Goal: Transaction & Acquisition: Download file/media

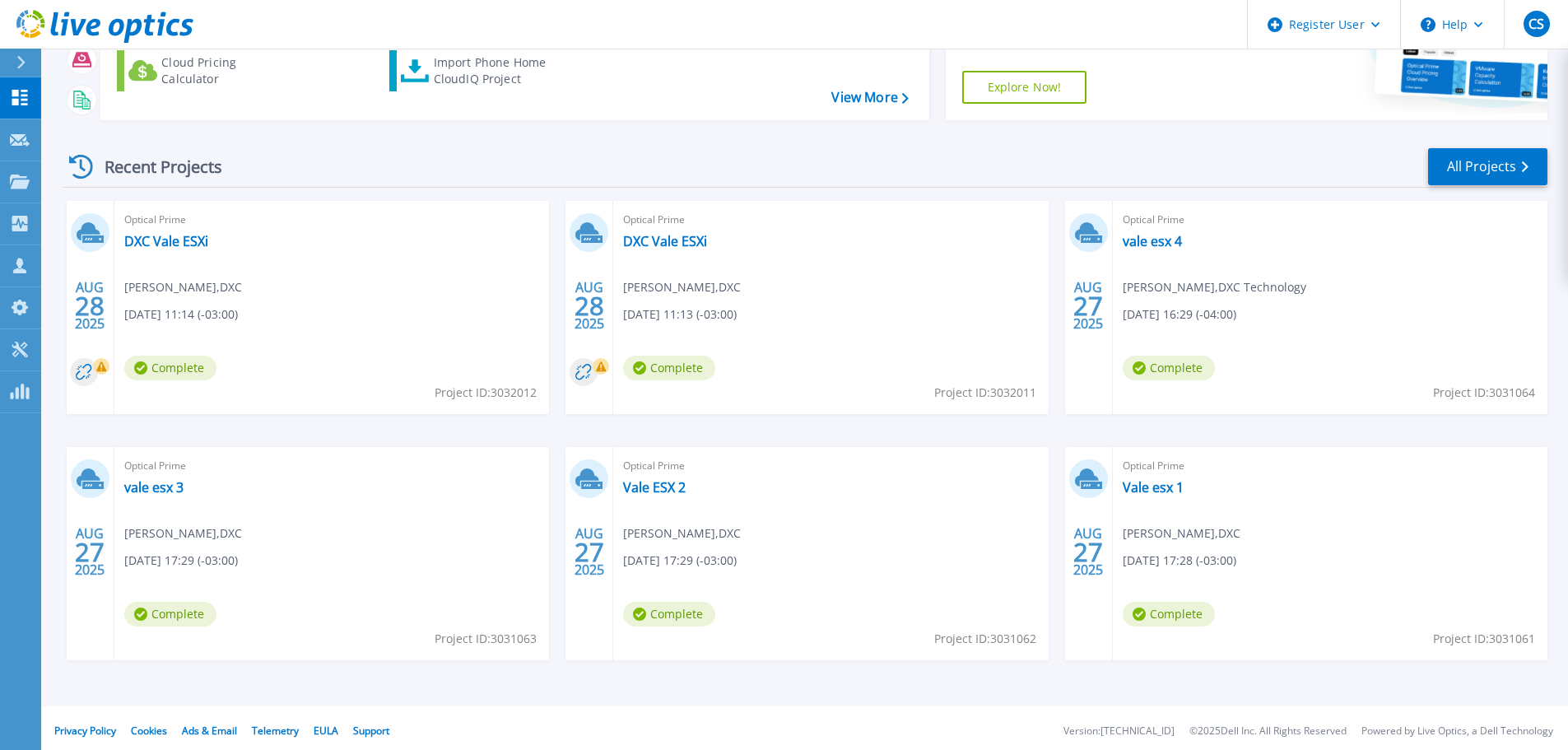
scroll to position [231, 0]
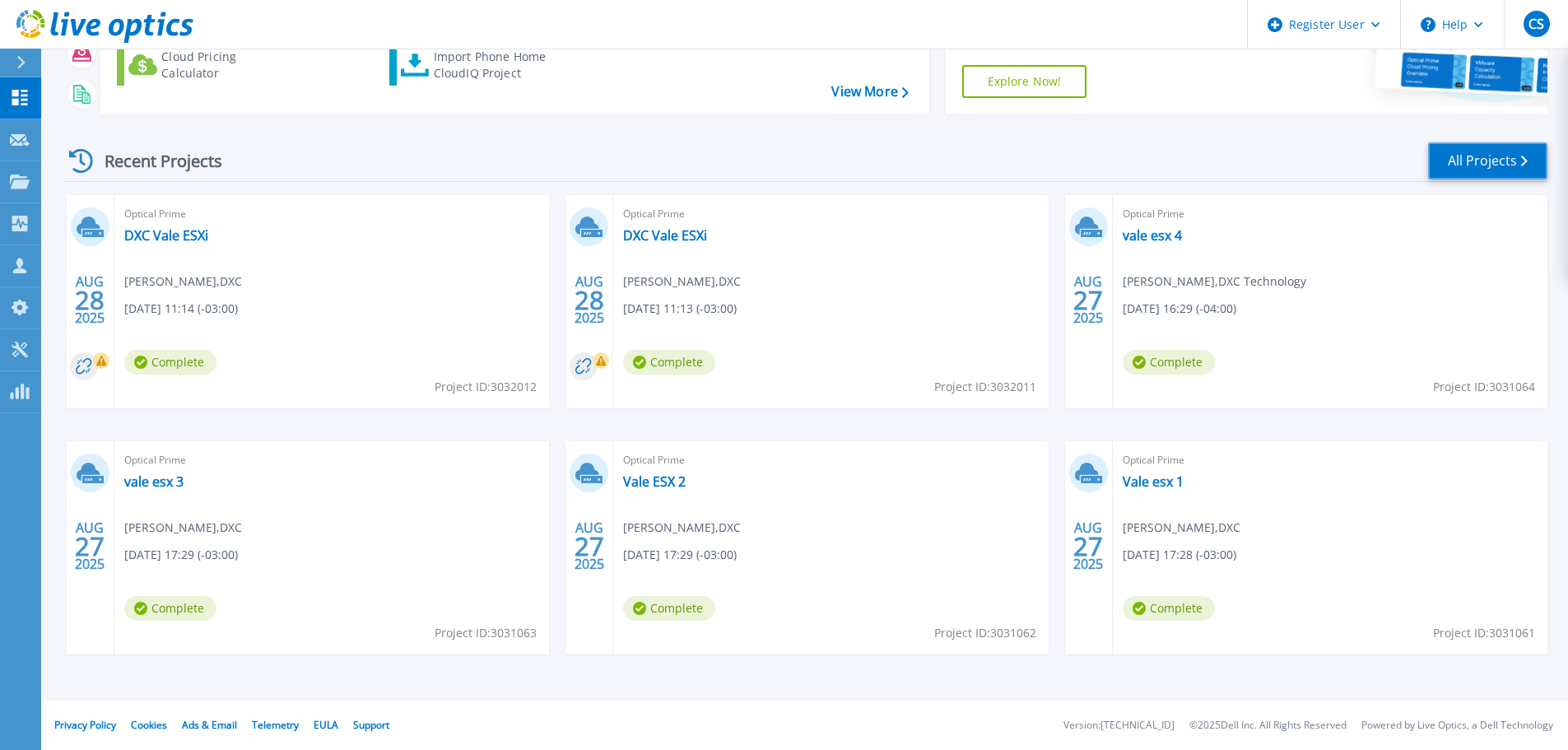
click at [1507, 150] on link "All Projects" at bounding box center [1488, 161] width 120 height 37
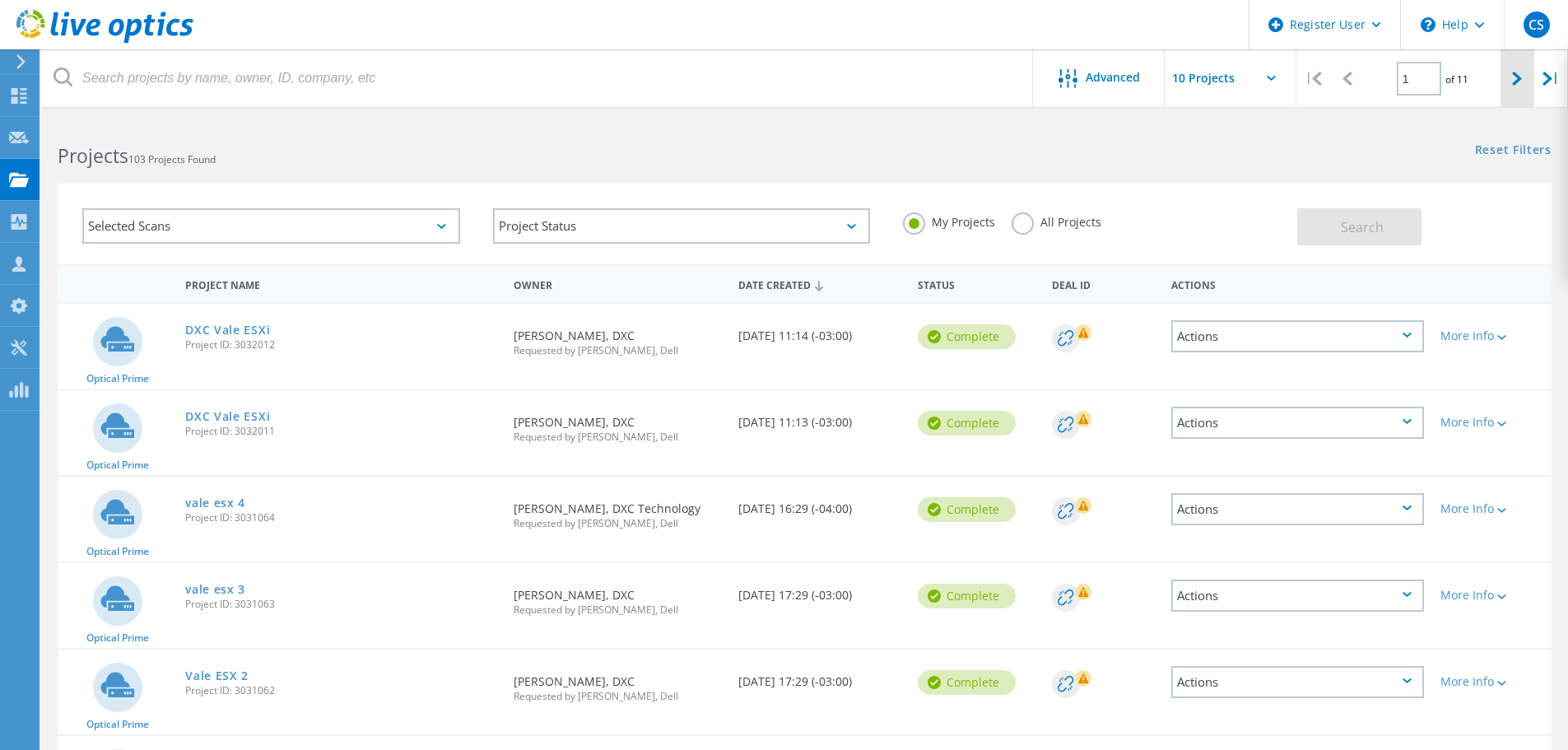
click at [1509, 79] on div at bounding box center [1518, 78] width 34 height 58
type input "2"
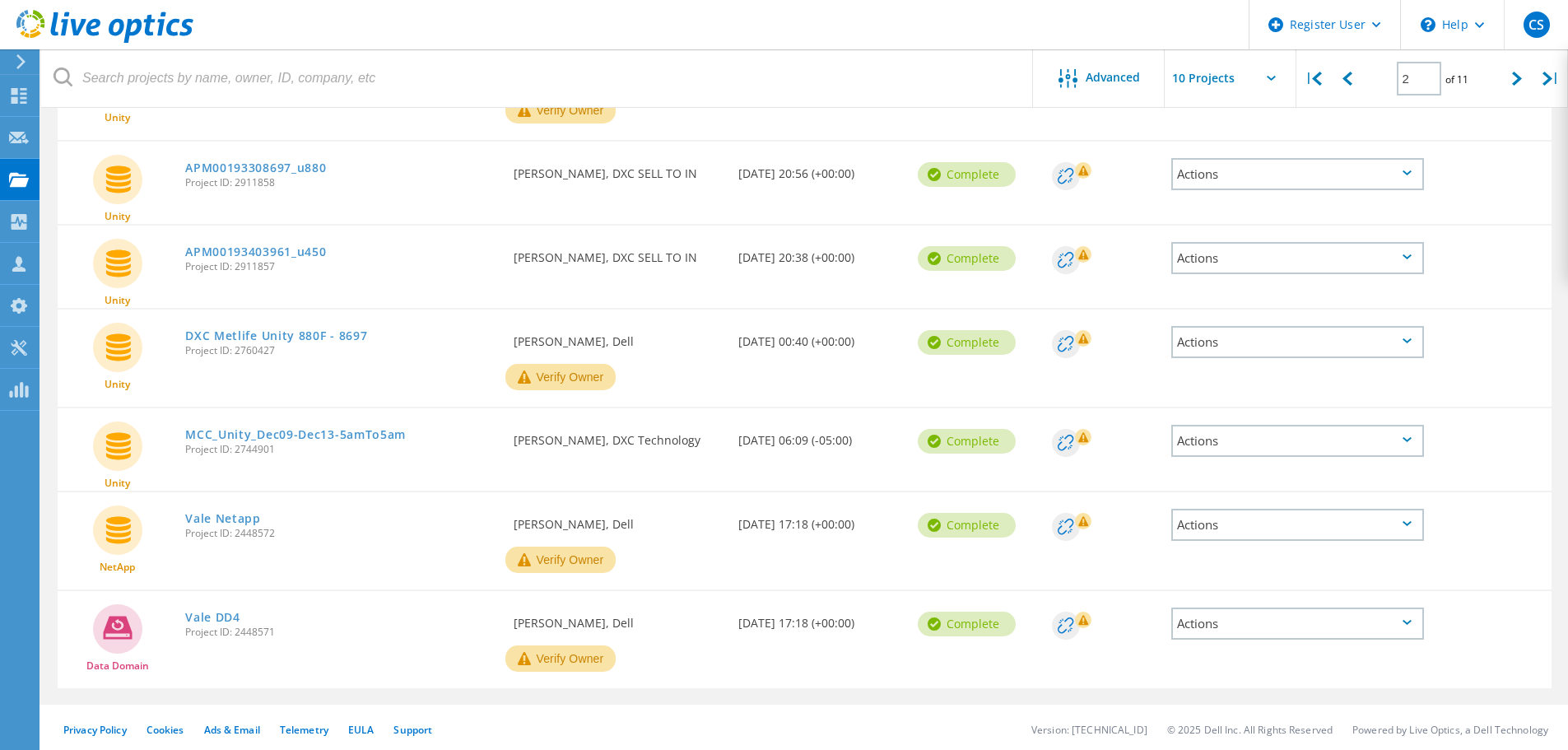
scroll to position [524, 0]
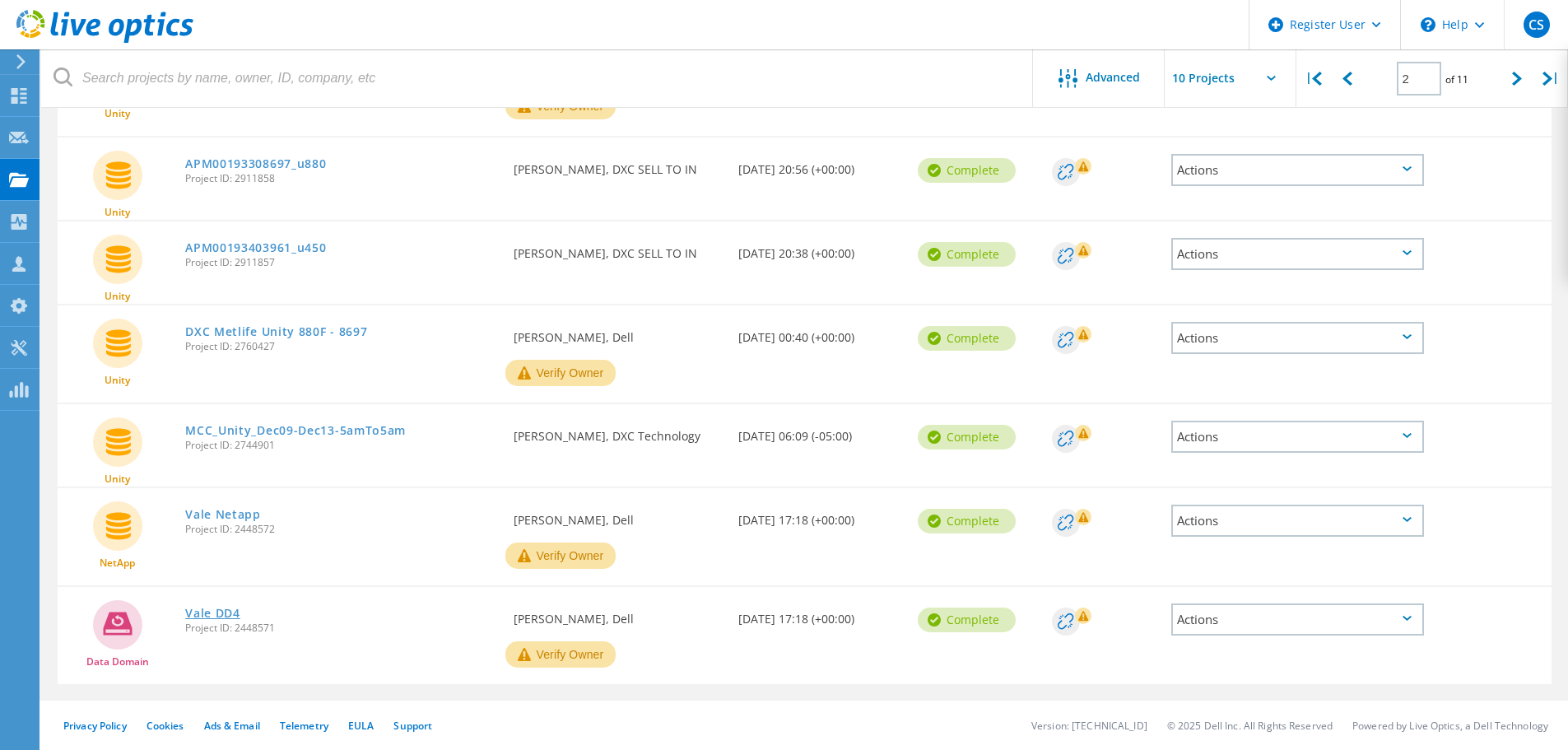
click at [213, 610] on link "Vale DD4" at bounding box center [213, 614] width 56 height 12
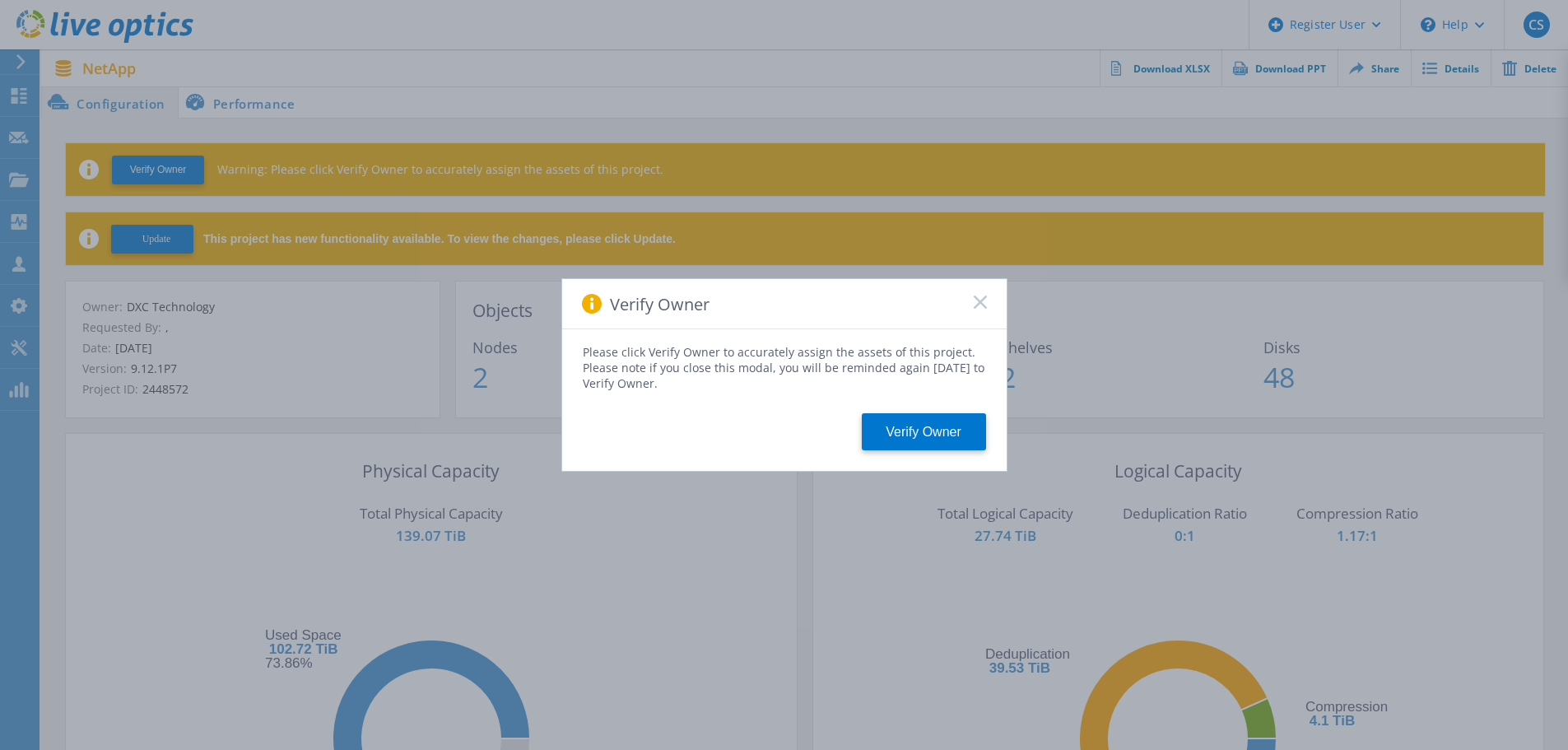
click at [984, 306] on rect at bounding box center [980, 301] width 14 height 14
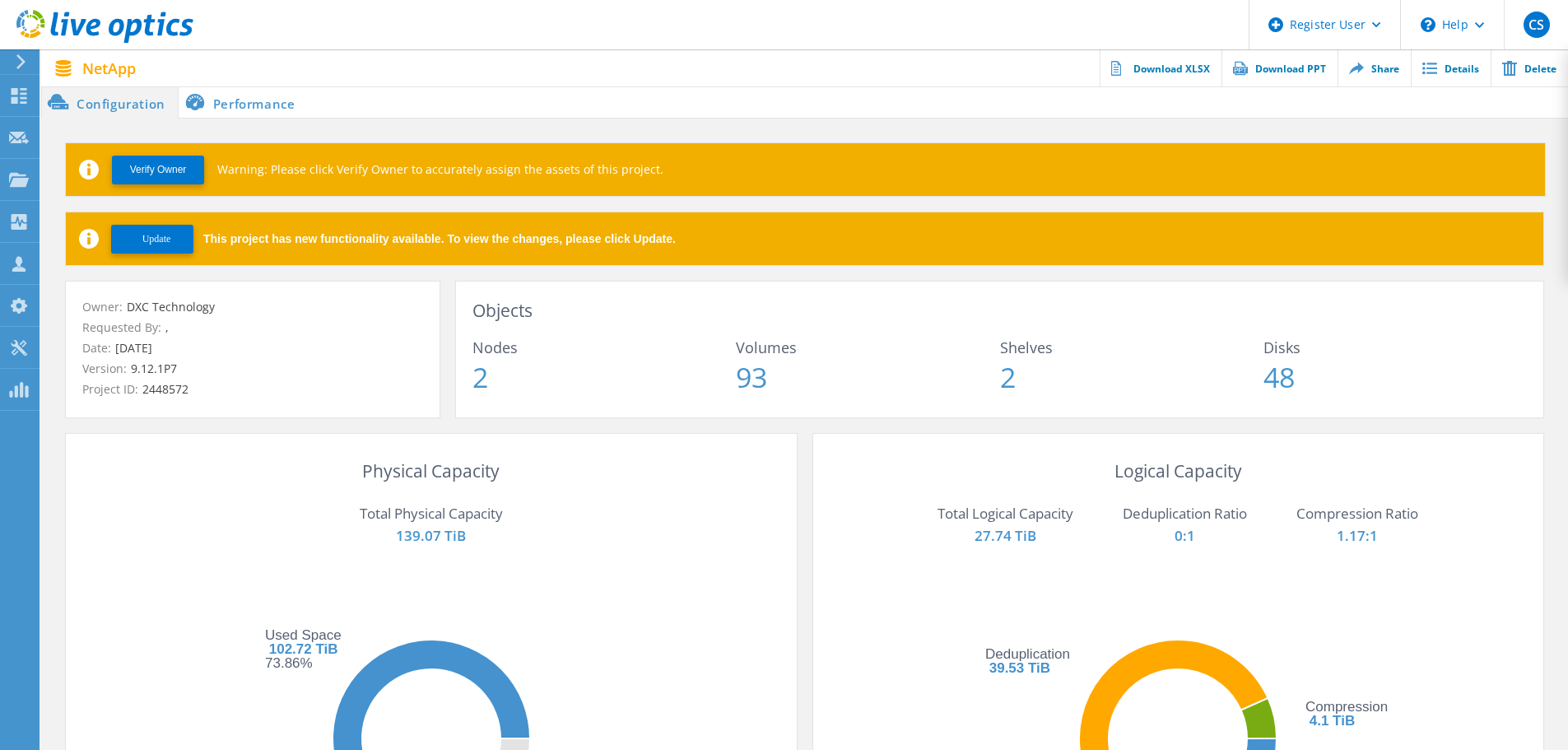
click at [149, 236] on span "Update" at bounding box center [157, 239] width 29 height 13
click at [290, 105] on li "Performance" at bounding box center [243, 102] width 130 height 33
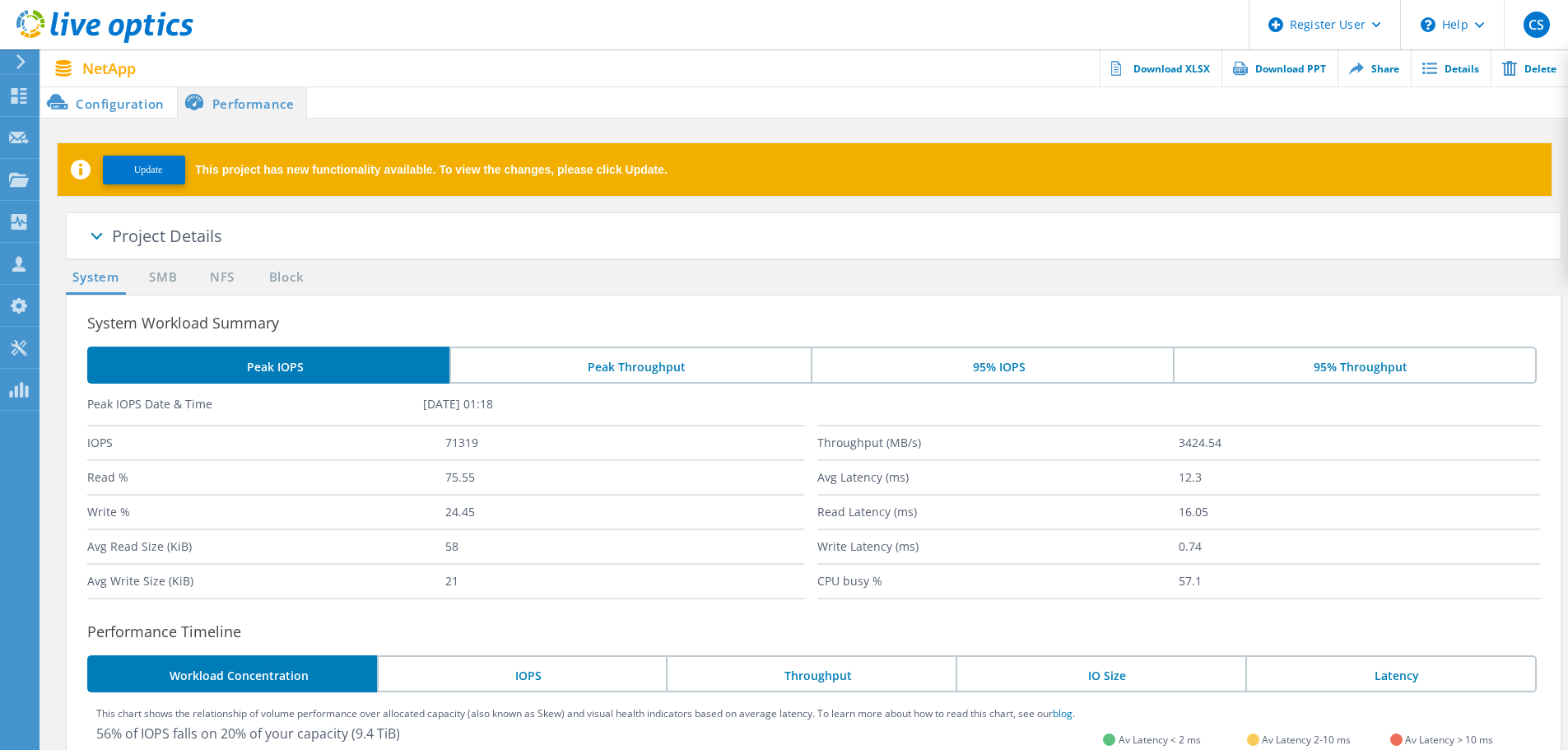
click at [151, 160] on button "Update" at bounding box center [144, 170] width 82 height 29
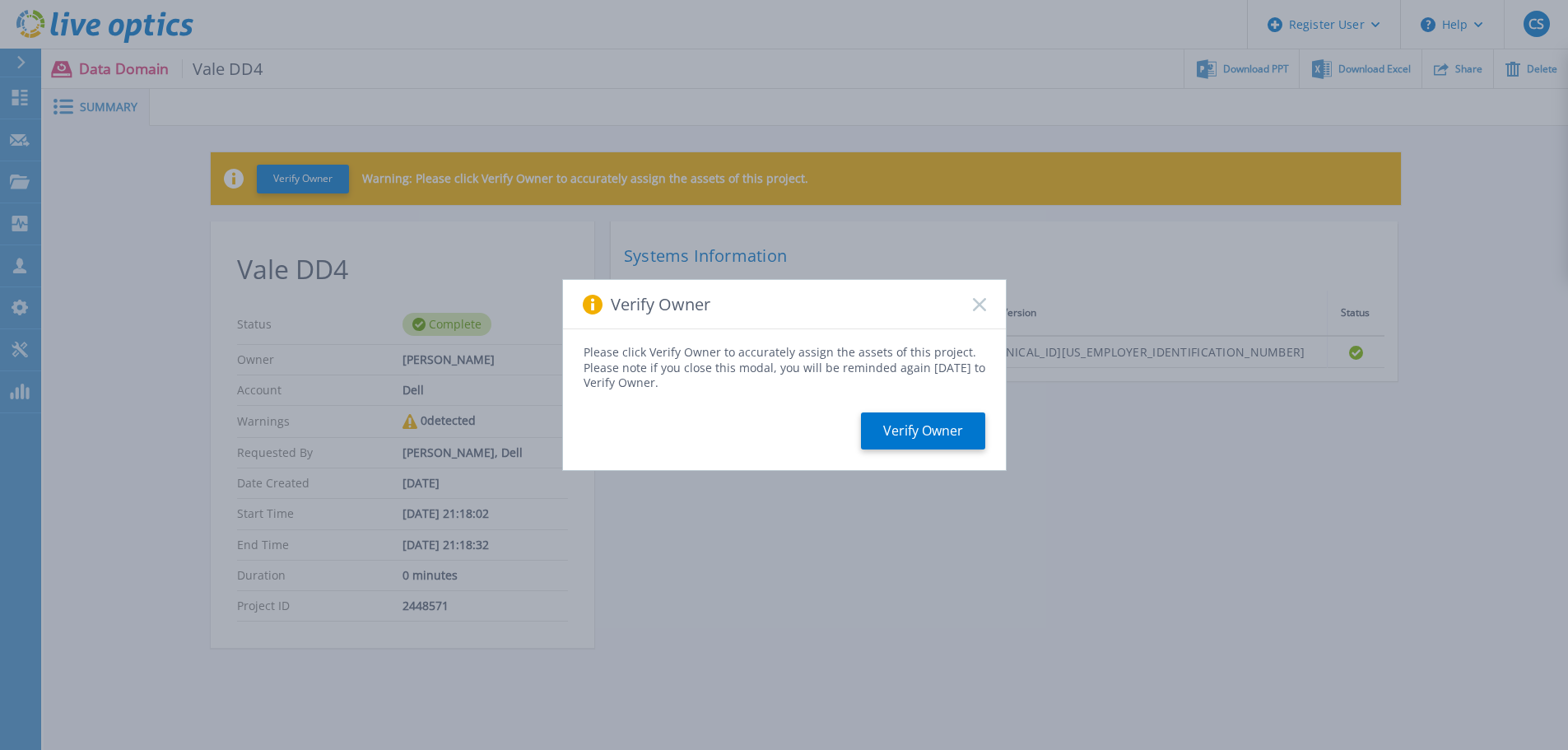
click at [975, 304] on icon at bounding box center [980, 305] width 13 height 13
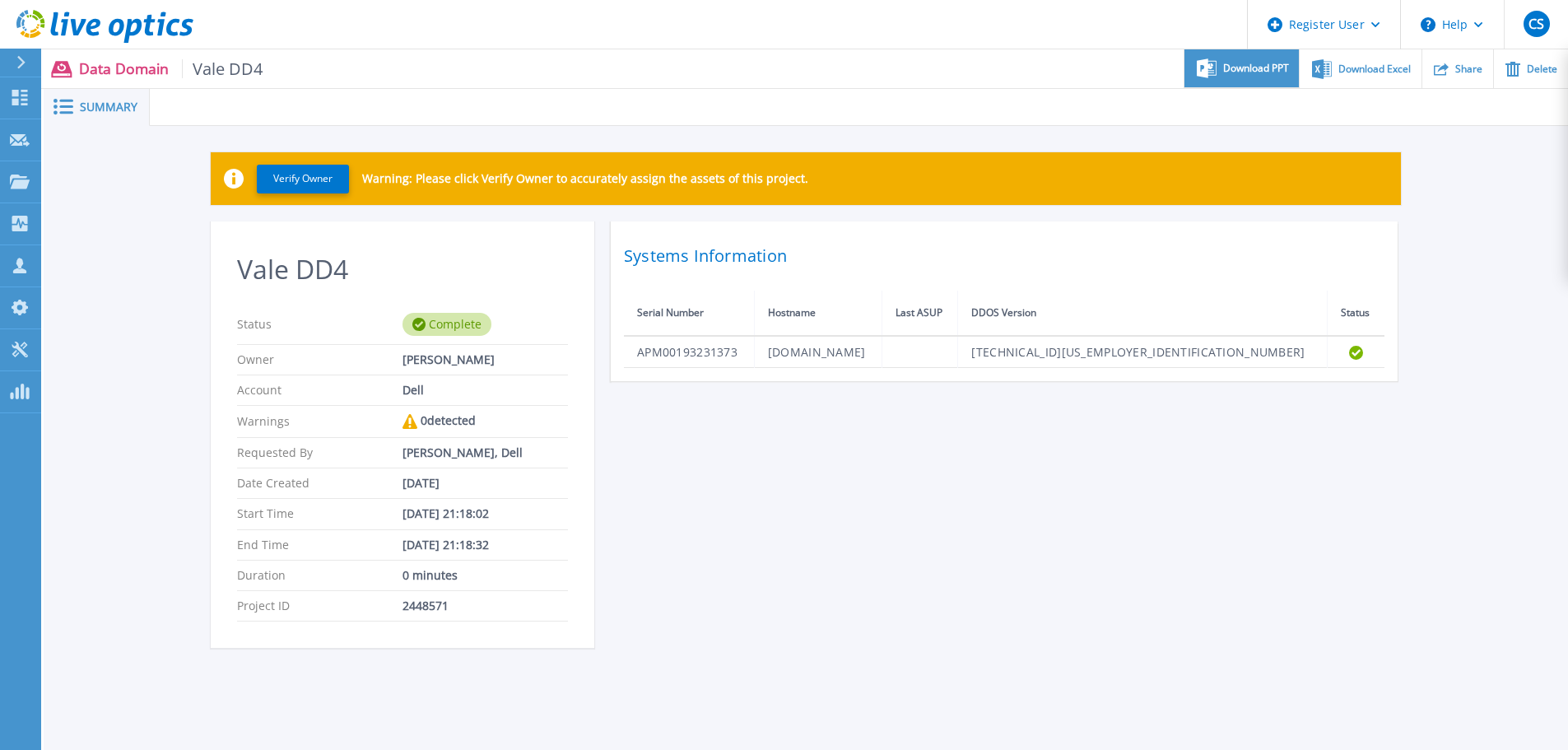
click at [1254, 78] on div "Download PPT" at bounding box center [1241, 69] width 114 height 39
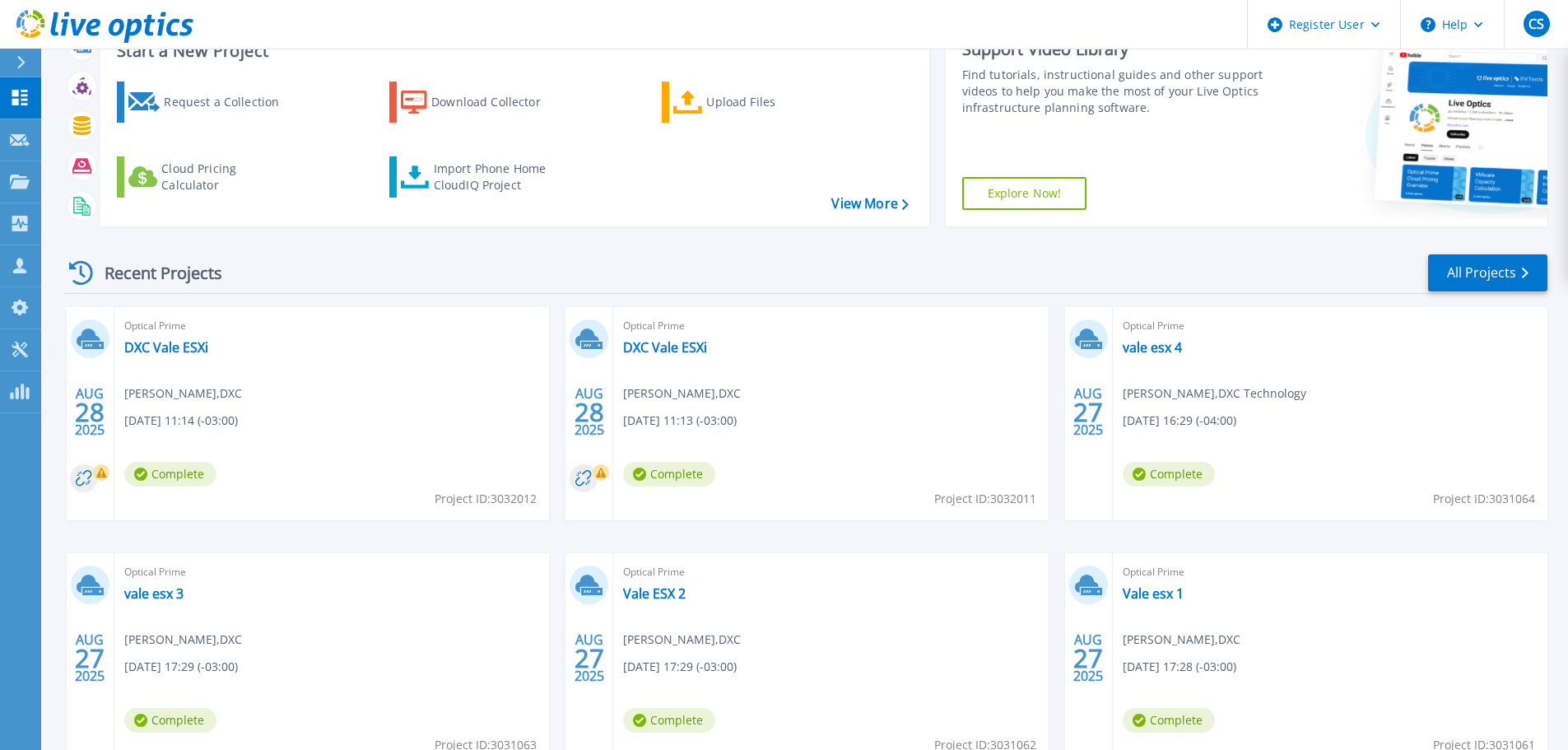
scroll to position [231, 0]
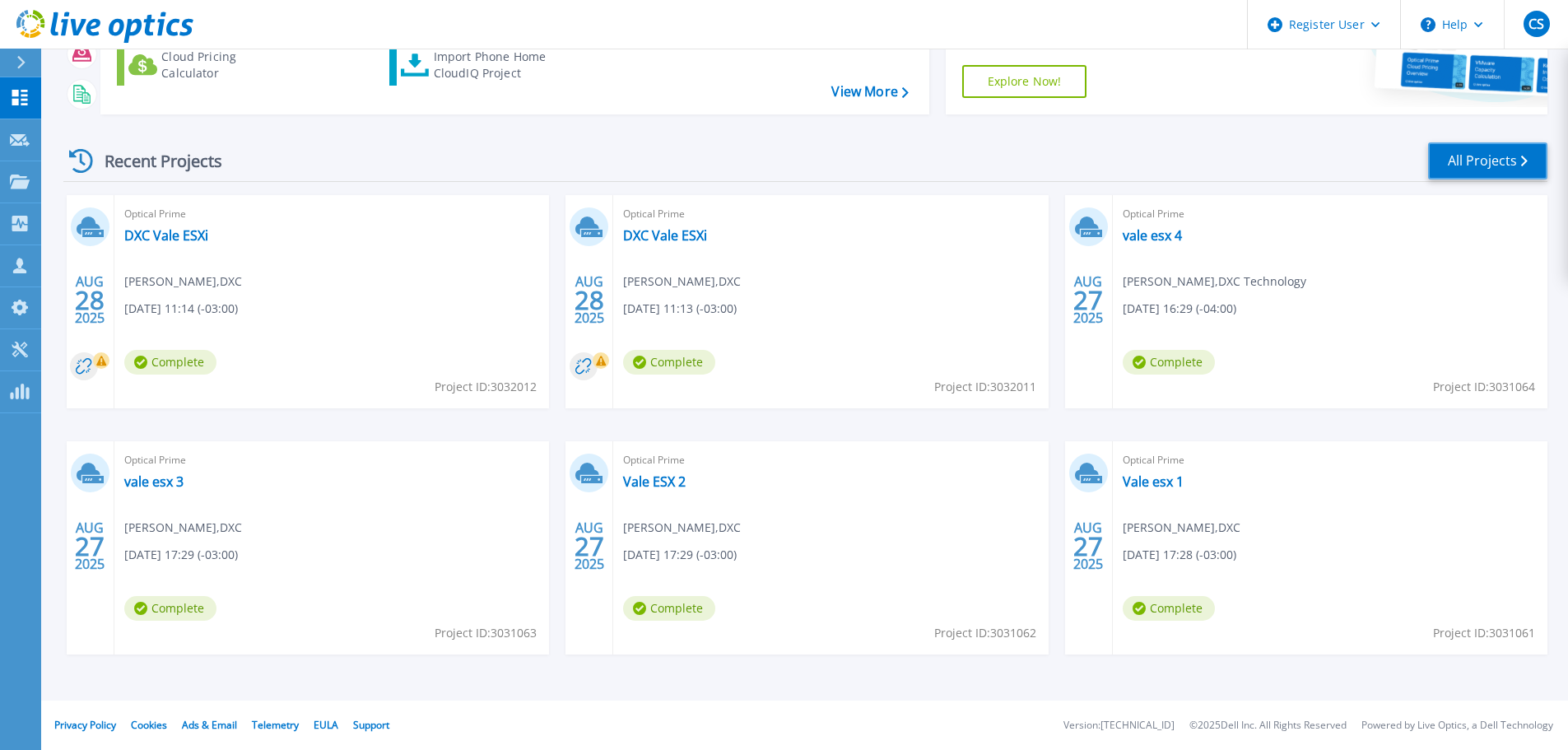
click at [1488, 152] on link "All Projects" at bounding box center [1488, 161] width 120 height 37
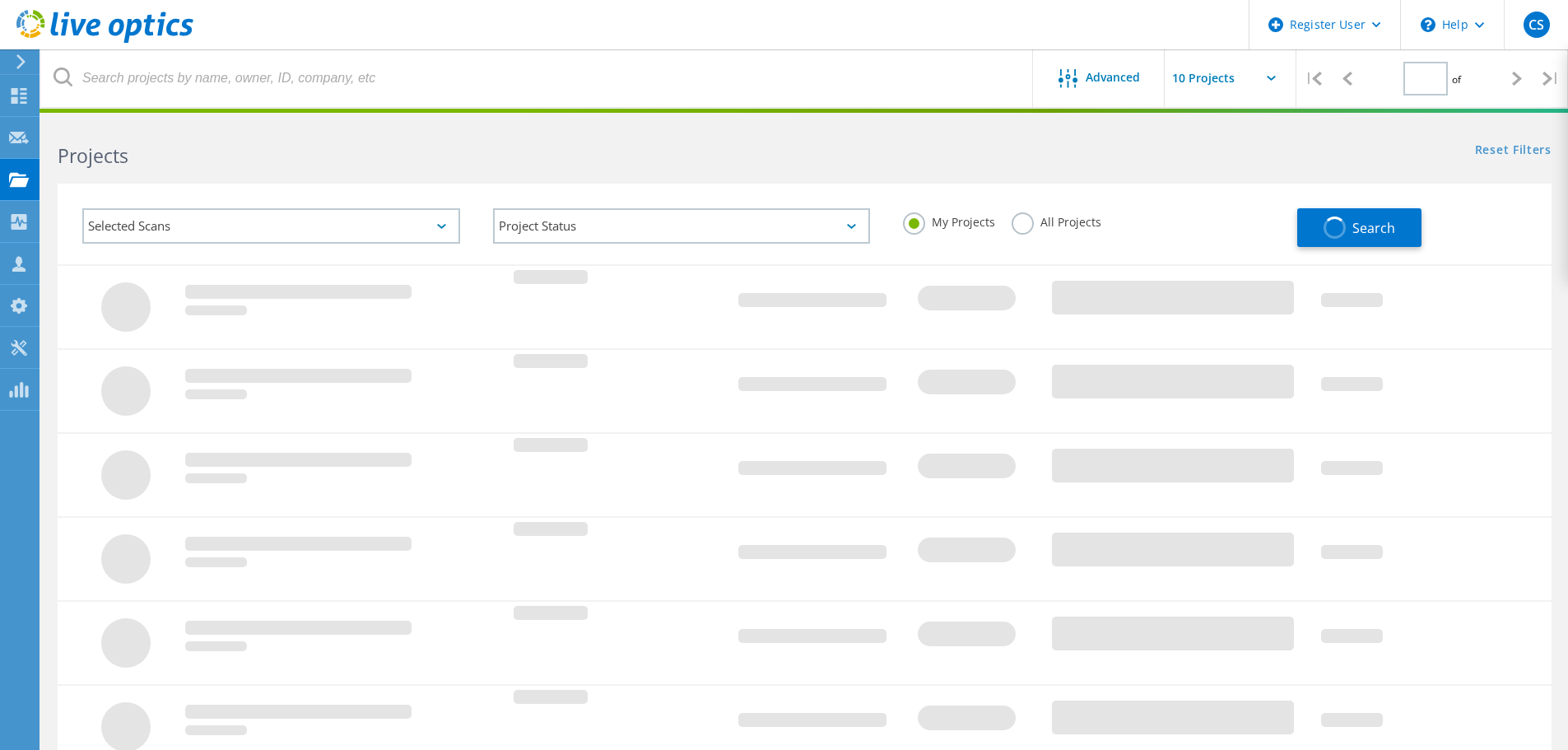
type input "2"
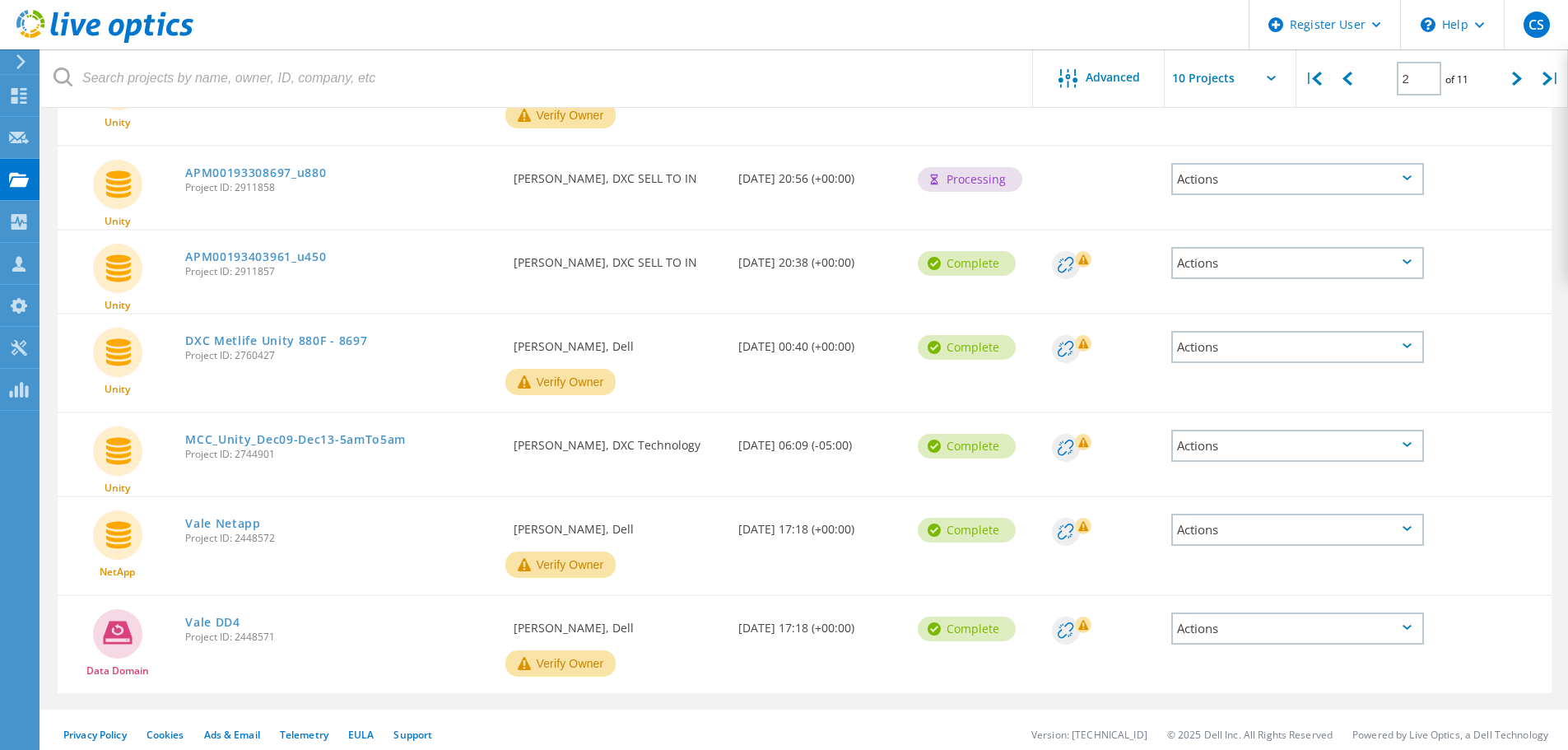
scroll to position [524, 0]
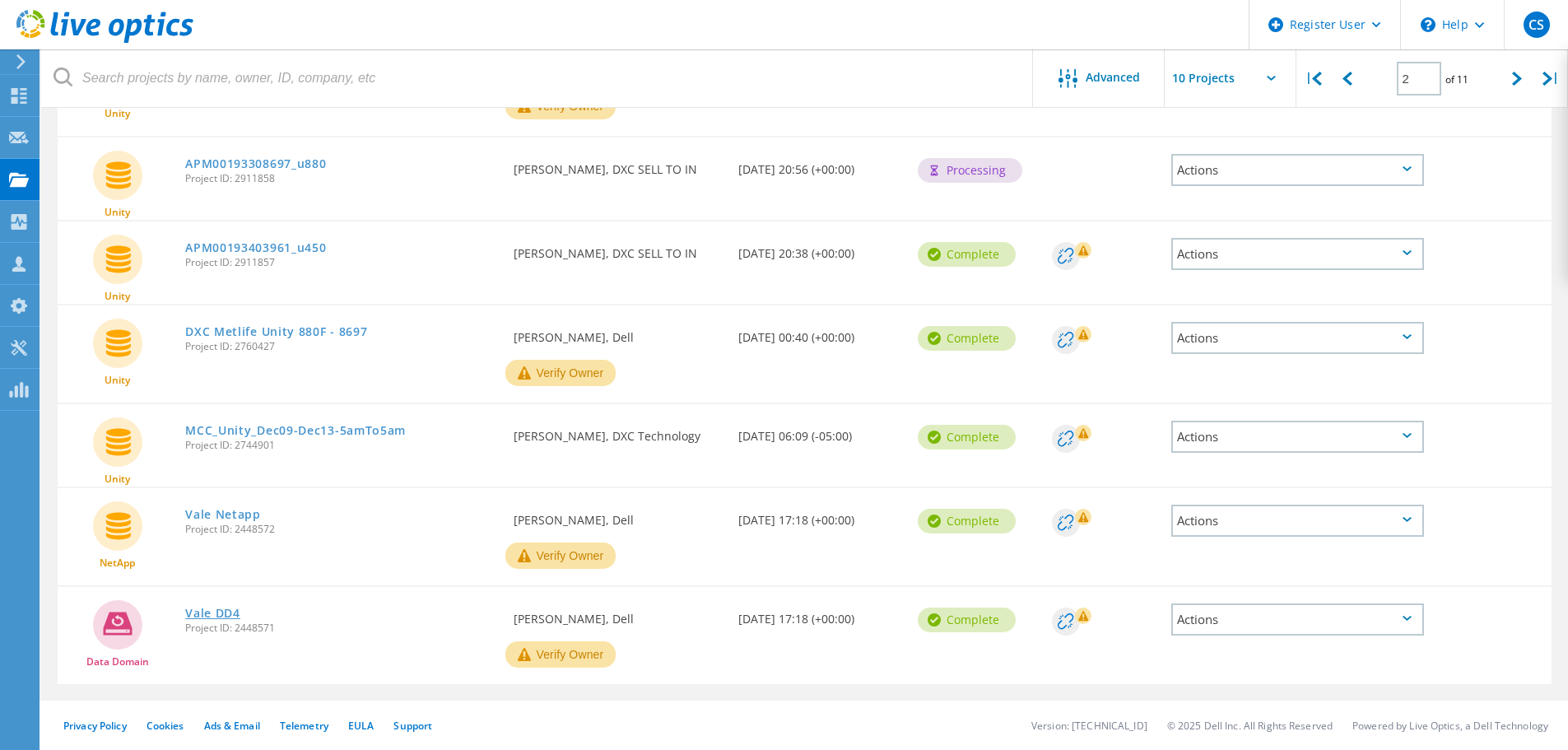
click at [224, 608] on link "Vale DD4" at bounding box center [213, 614] width 56 height 12
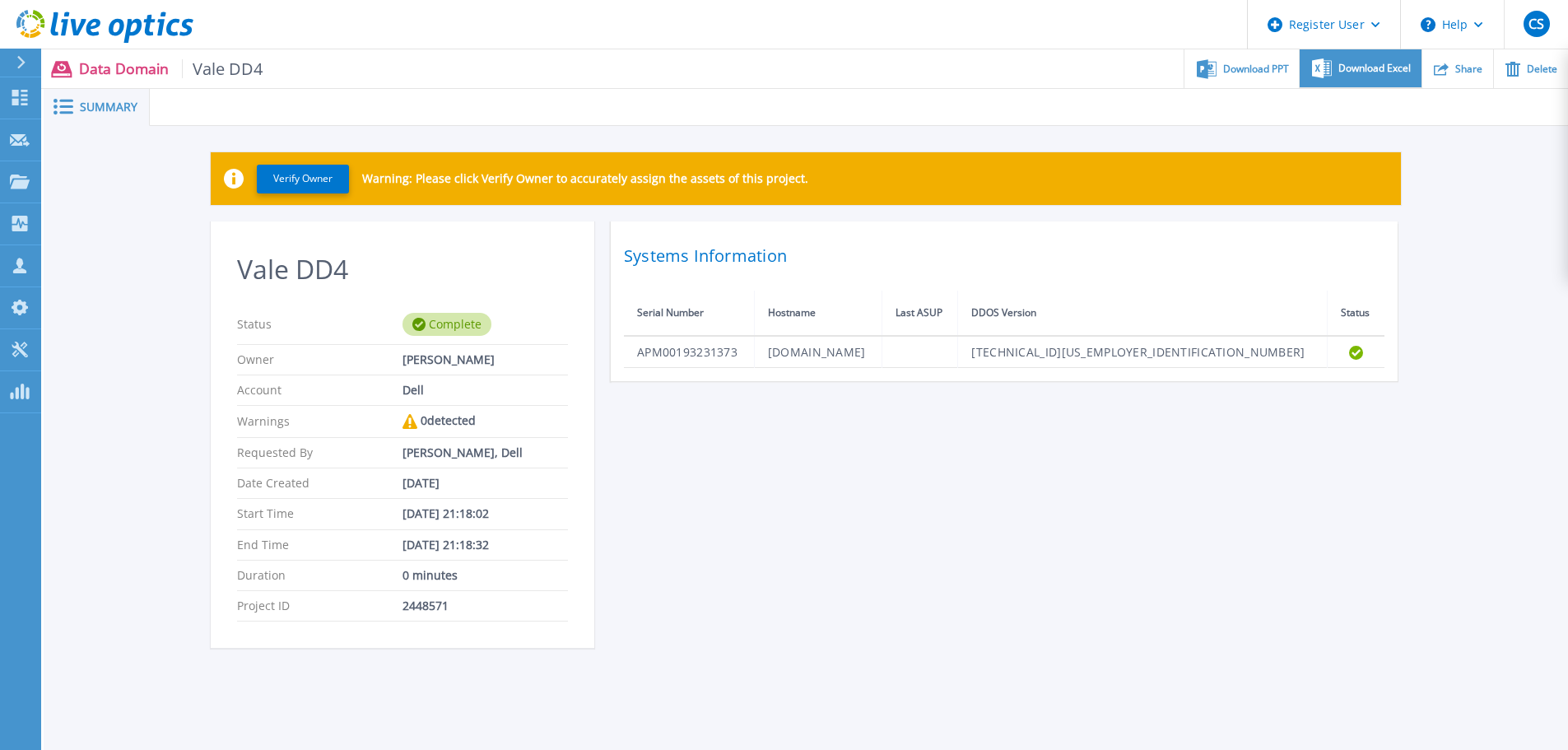
click at [1394, 75] on div "Download Excel" at bounding box center [1360, 69] width 121 height 39
click at [1278, 72] on span "Download PPT" at bounding box center [1256, 68] width 66 height 10
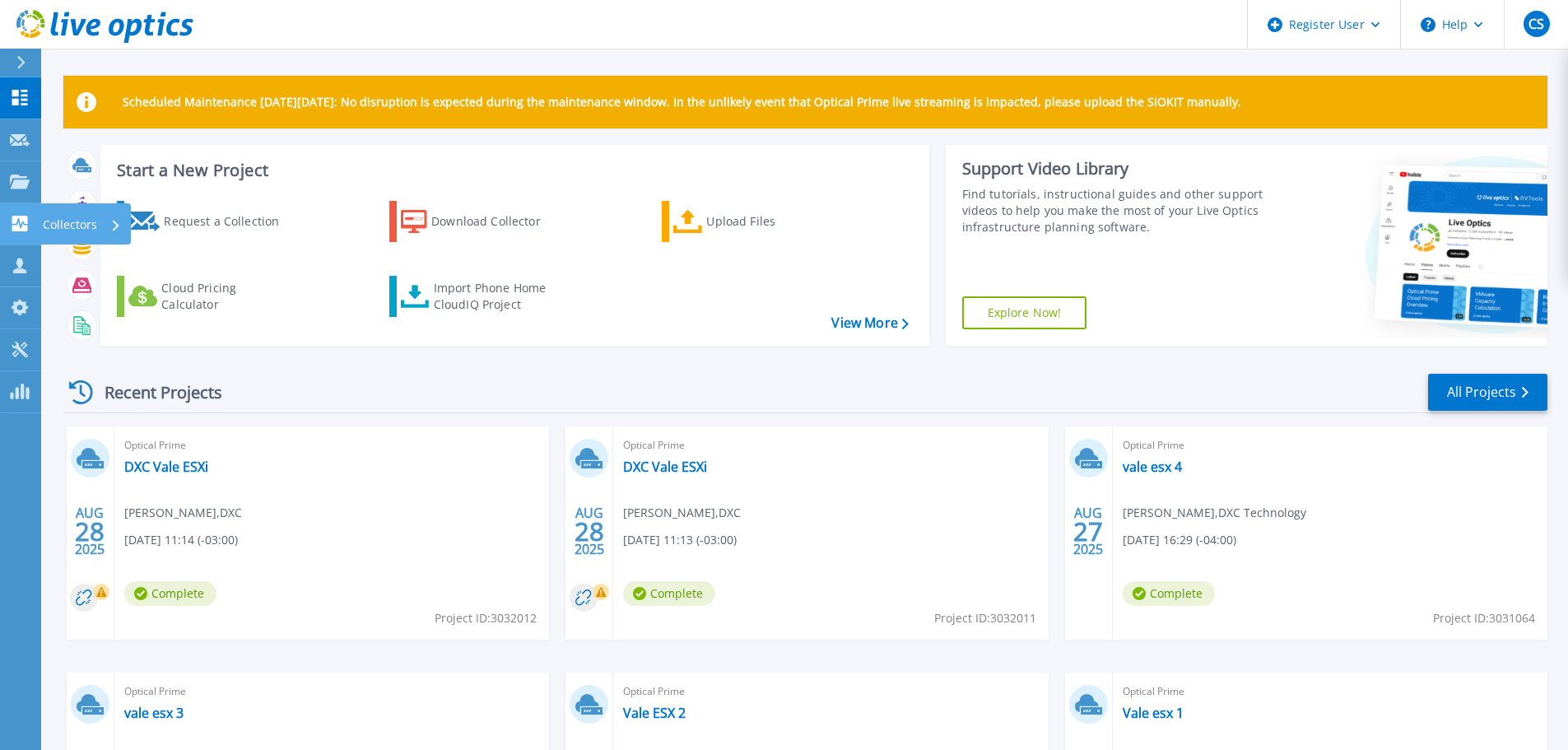
click at [26, 225] on icon at bounding box center [19, 223] width 19 height 16
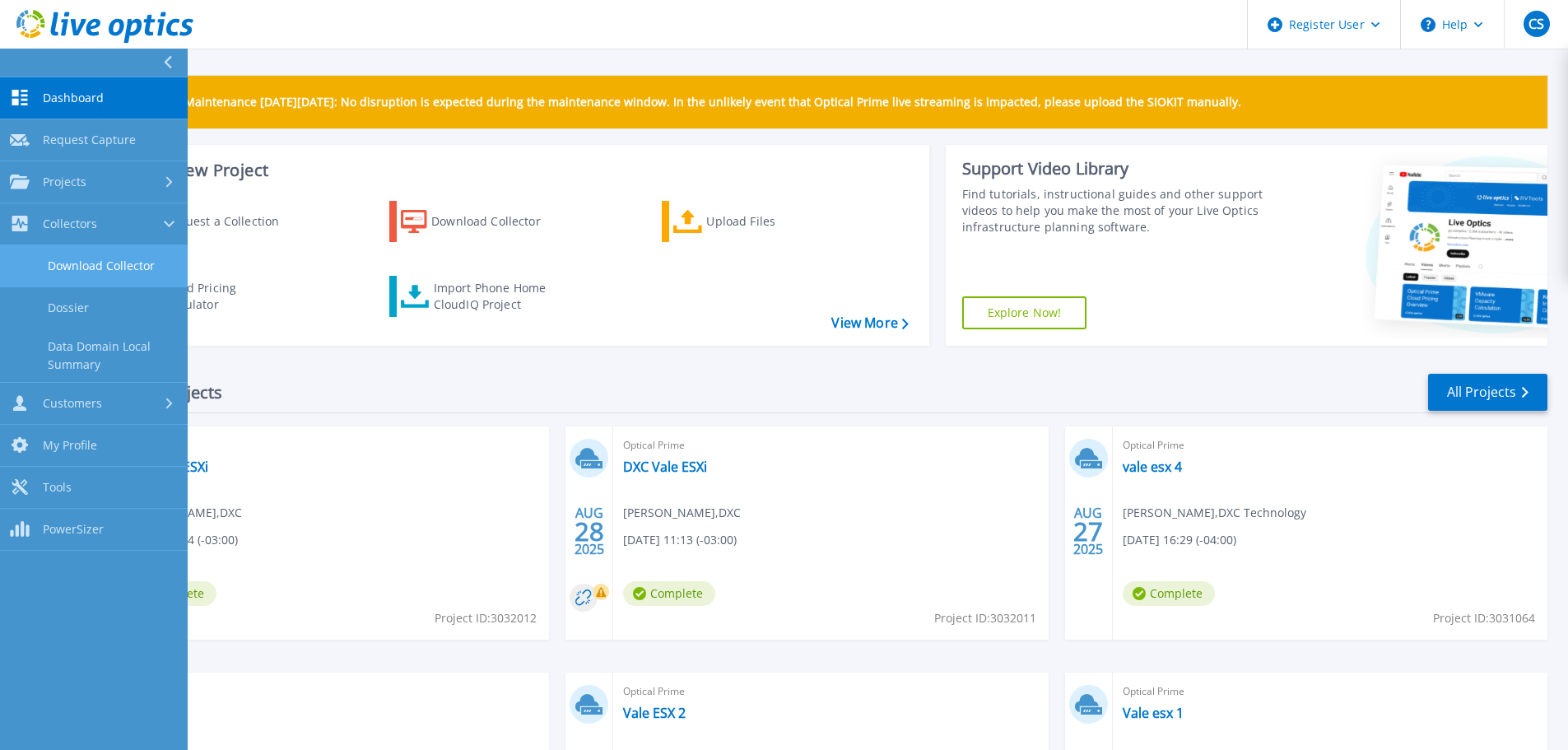
click at [61, 252] on link "Download Collector" at bounding box center [93, 266] width 188 height 42
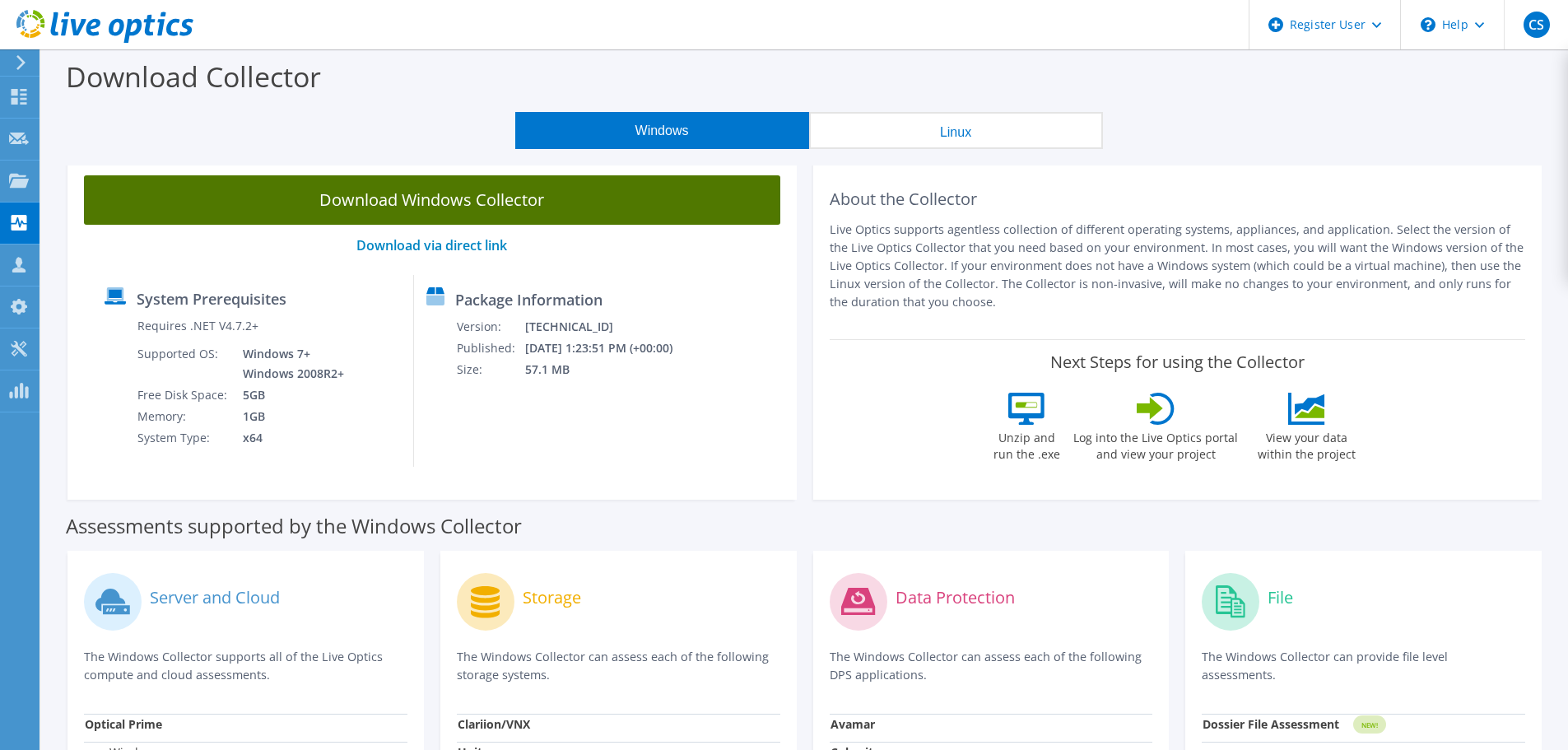
click at [531, 199] on link "Download Windows Collector" at bounding box center [432, 199] width 696 height 50
